Goal: Find specific page/section: Find specific page/section

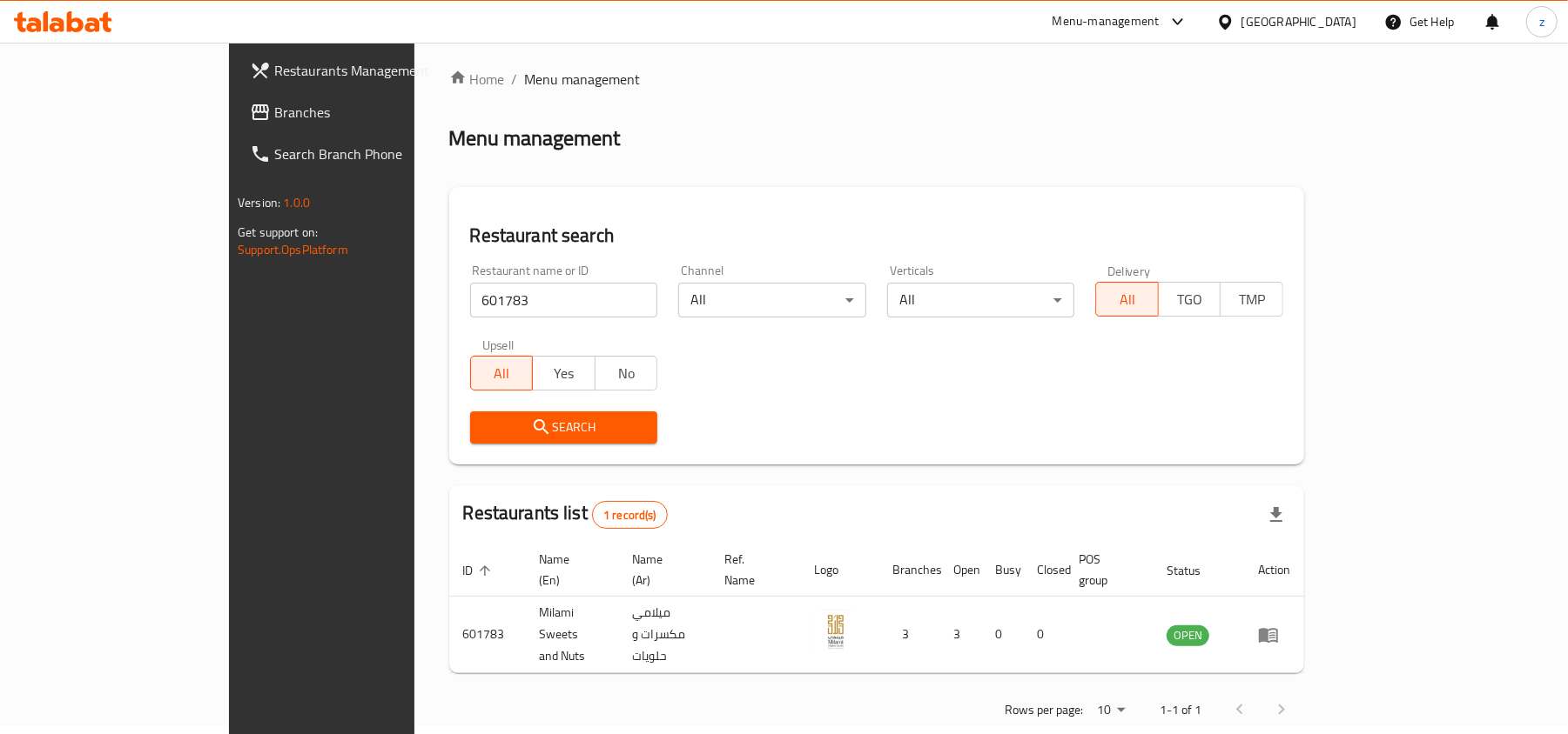
scroll to position [9, 0]
click at [274, 110] on span "Branches" at bounding box center [375, 112] width 203 height 21
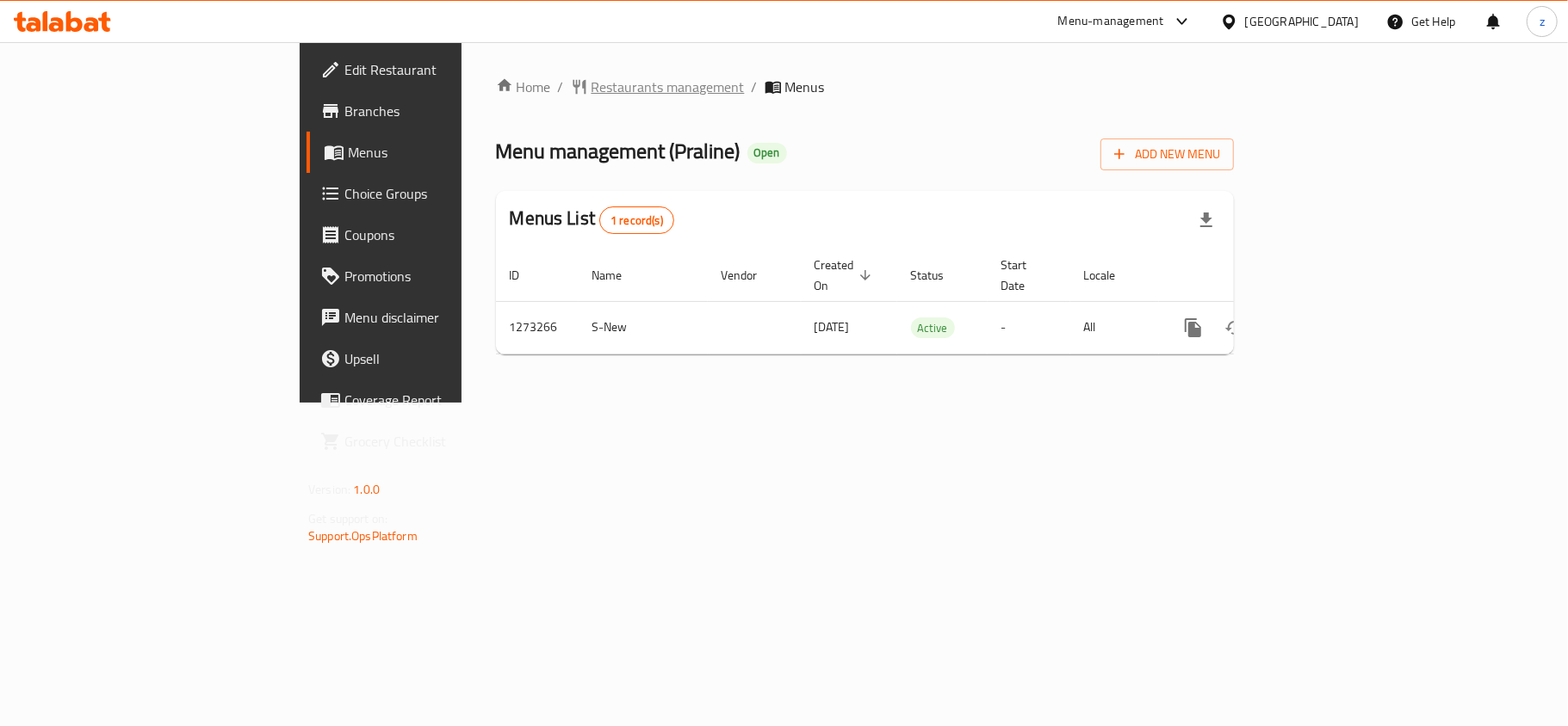
click at [592, 80] on span "Restaurants management" at bounding box center [669, 87] width 153 height 21
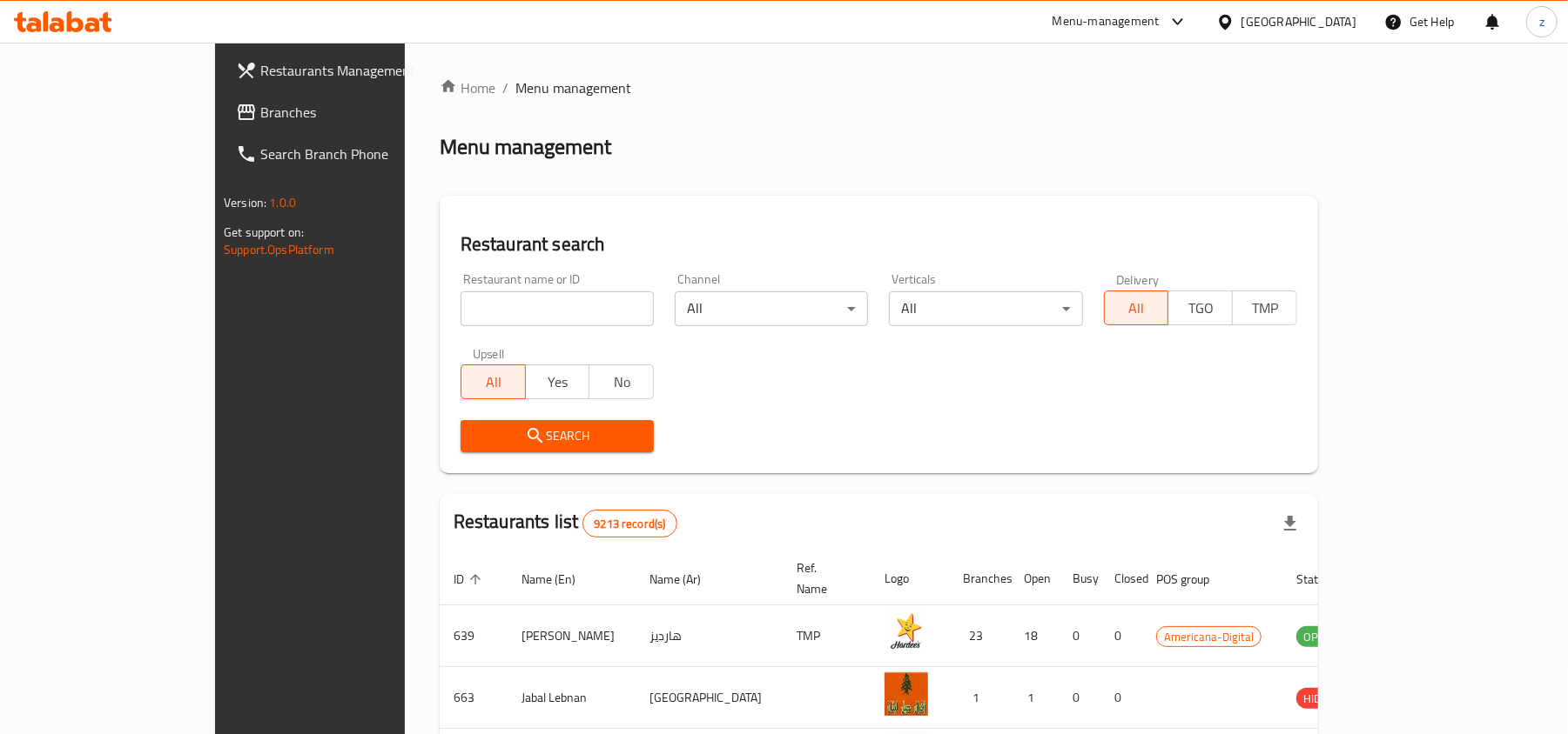
click at [461, 312] on input "search" at bounding box center [558, 309] width 193 height 35
paste input "751814"
type input "751814"
click at [461, 423] on button "Search" at bounding box center [558, 436] width 193 height 32
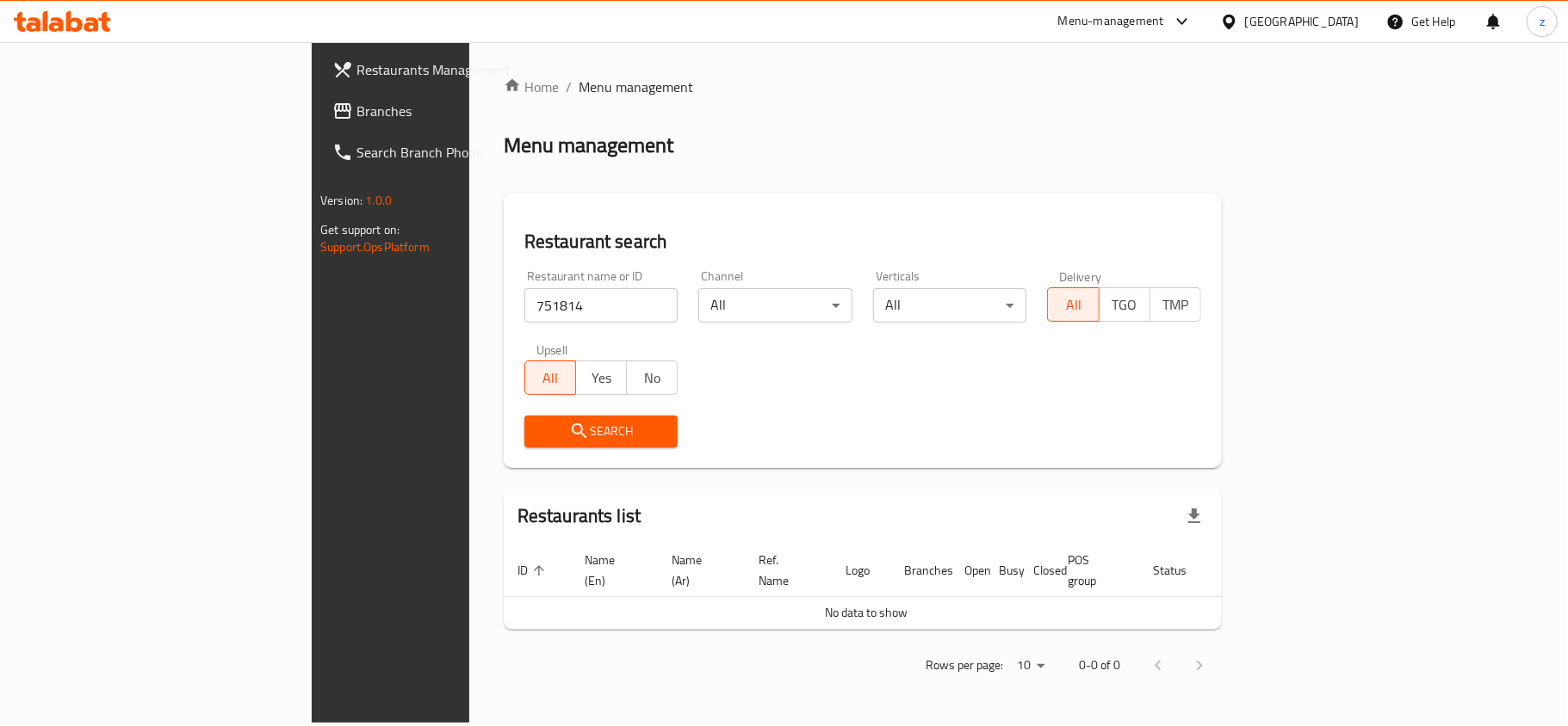
click at [319, 91] on link "Branches" at bounding box center [446, 111] width 255 height 41
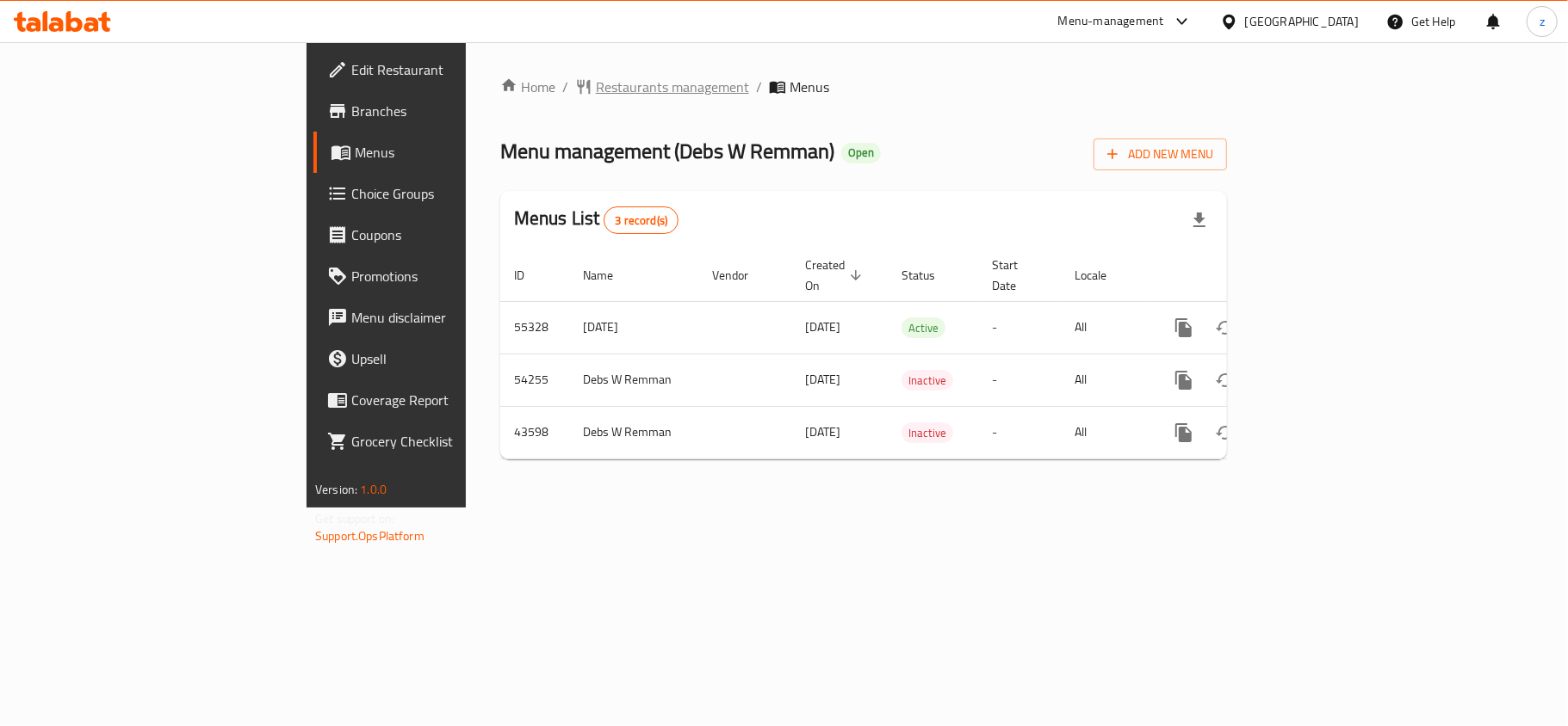
click at [596, 87] on span "Restaurants management" at bounding box center [673, 87] width 153 height 21
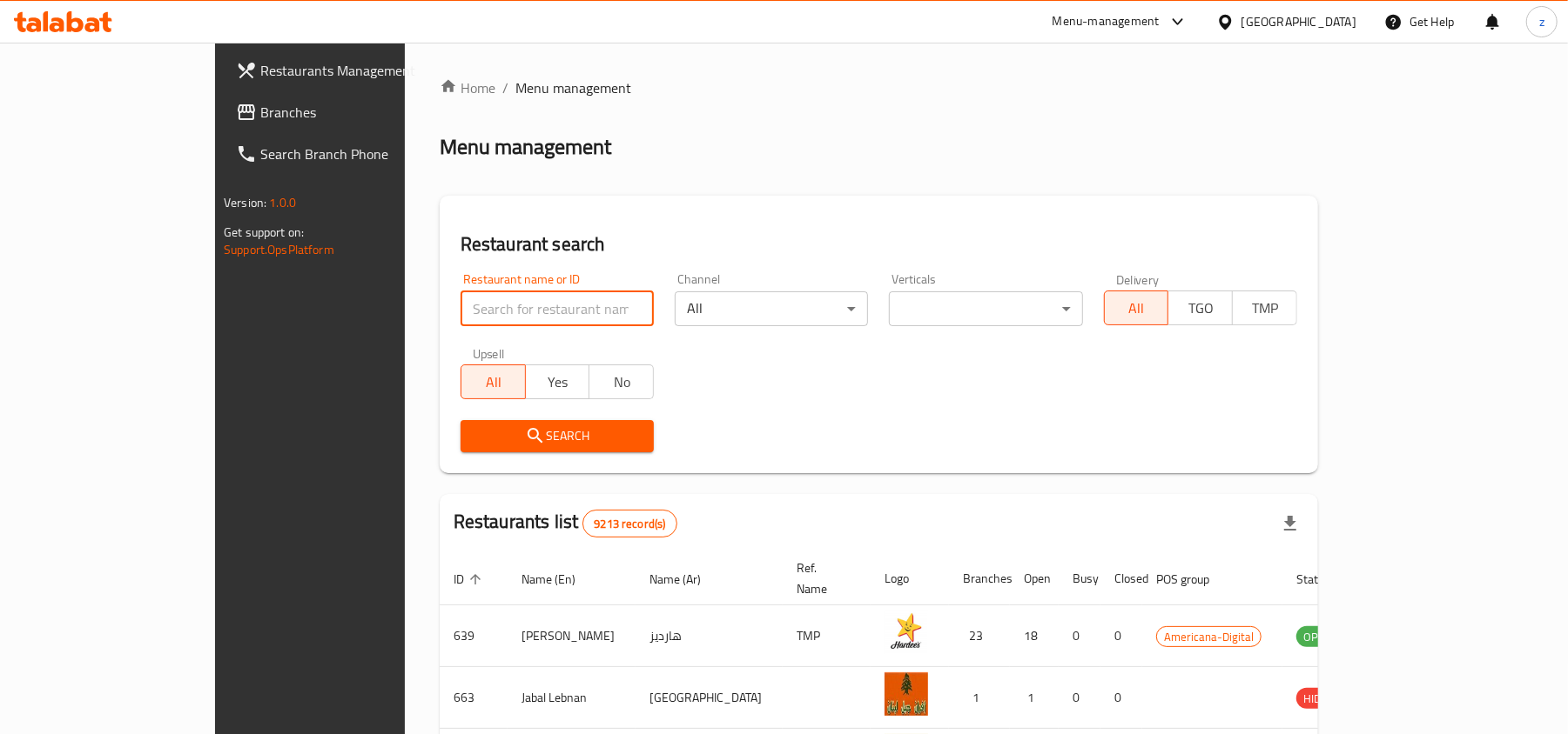
click at [461, 319] on input "search" at bounding box center [558, 309] width 193 height 35
paste input "12263"
type input "12263"
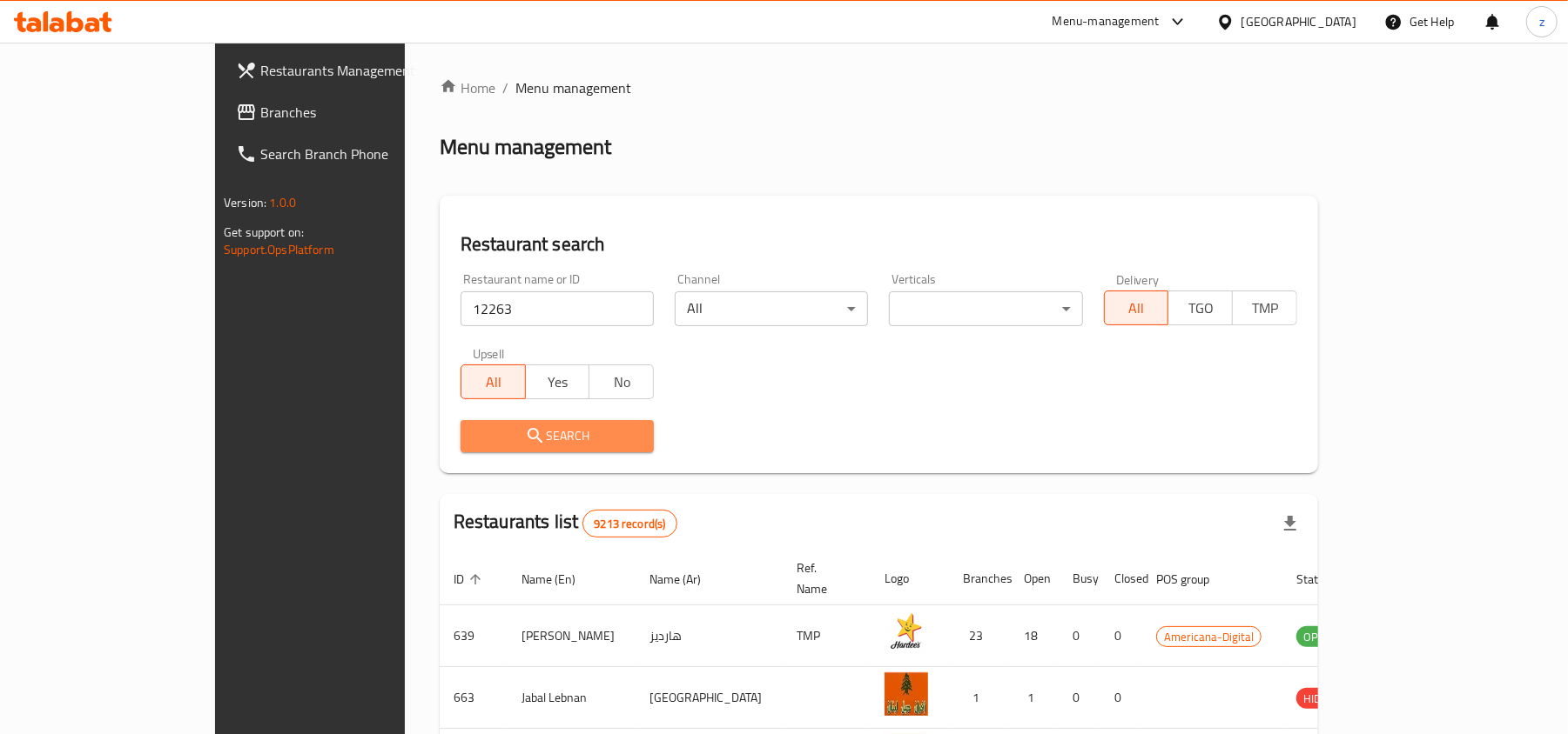
click at [475, 442] on span "Search" at bounding box center [558, 436] width 166 height 22
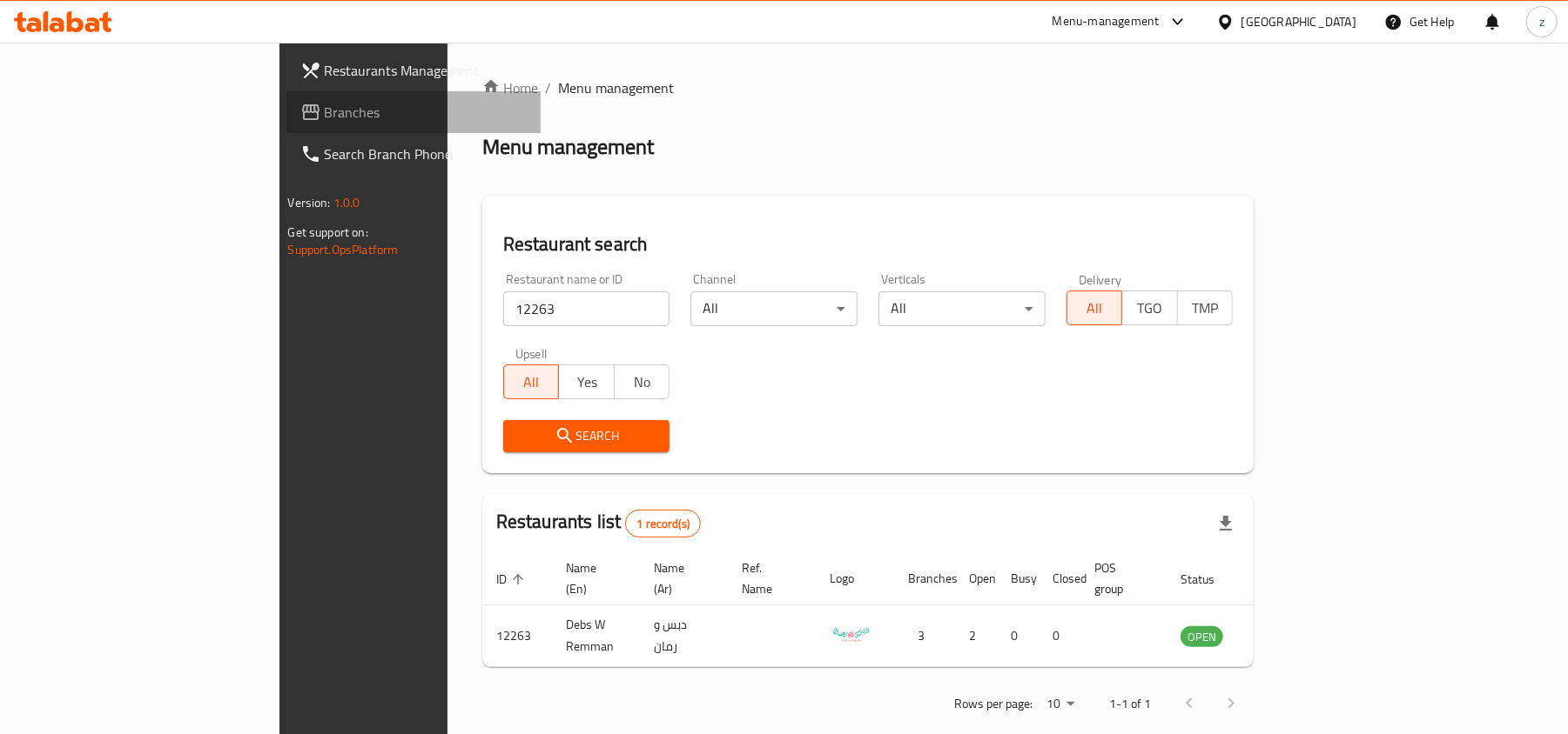
click at [325, 118] on span "Branches" at bounding box center [426, 112] width 203 height 21
